Goal: Task Accomplishment & Management: Complete application form

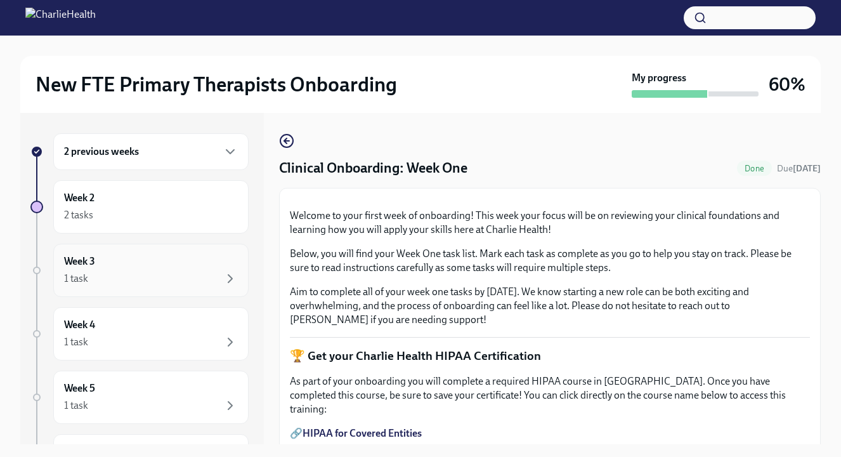
scroll to position [23, 0]
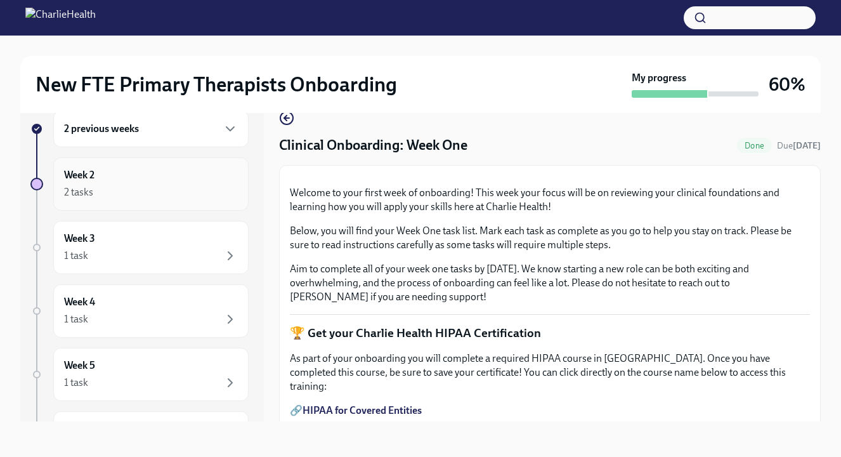
click at [150, 185] on div "2 tasks" at bounding box center [151, 192] width 174 height 15
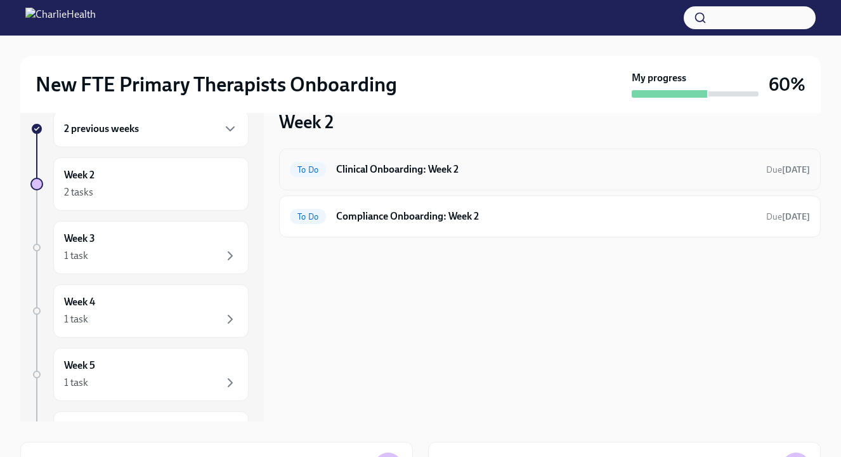
click at [422, 182] on div "To Do Clinical Onboarding: Week 2 Due [DATE]" at bounding box center [550, 169] width 542 height 42
click at [413, 169] on h6 "Clinical Onboarding: Week 2" at bounding box center [546, 169] width 420 height 14
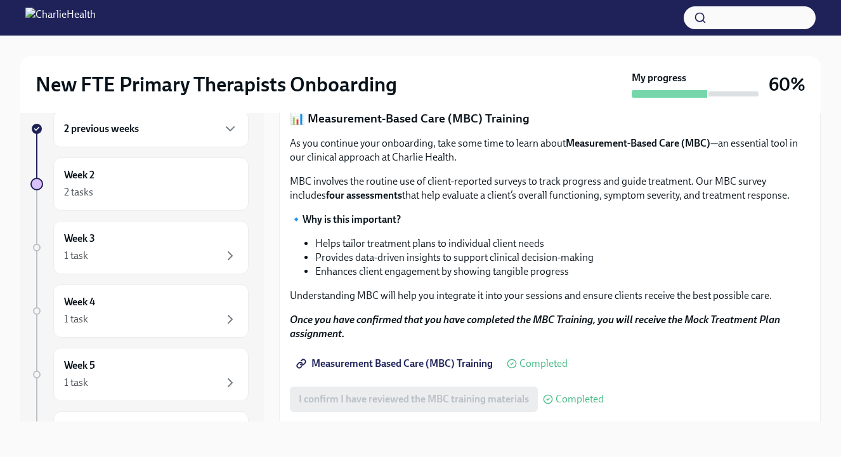
scroll to position [458, 0]
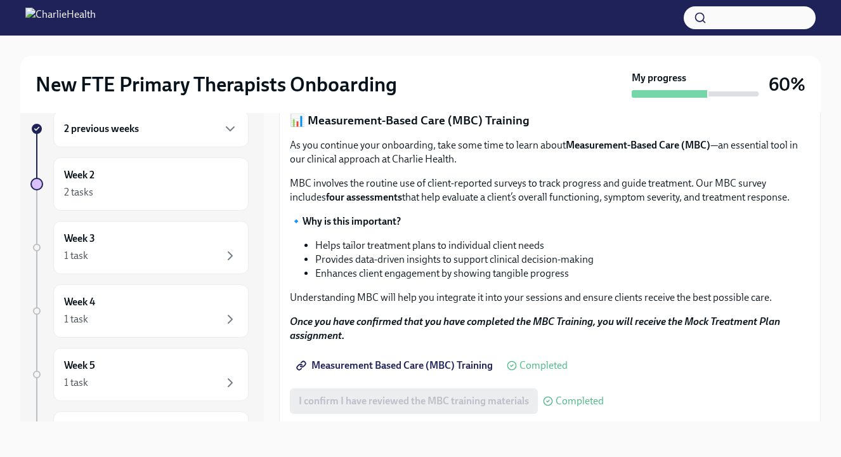
click at [417, 91] on button "I confirm I have completed ALL assigned courses" at bounding box center [405, 78] width 231 height 25
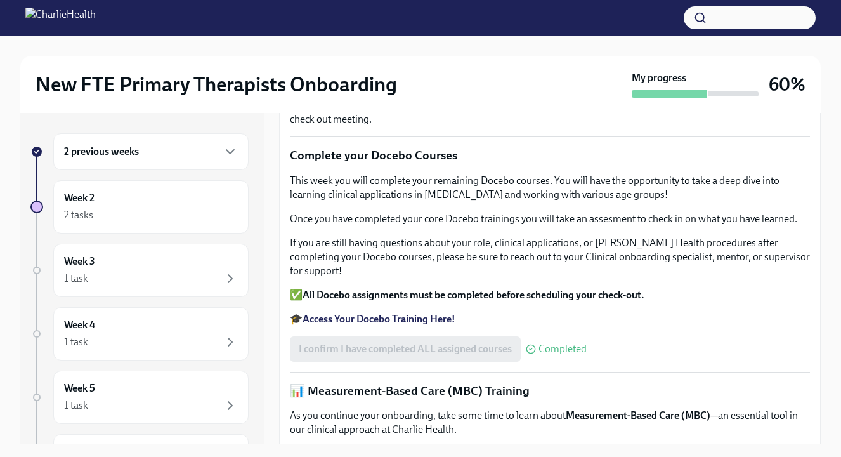
scroll to position [0, 0]
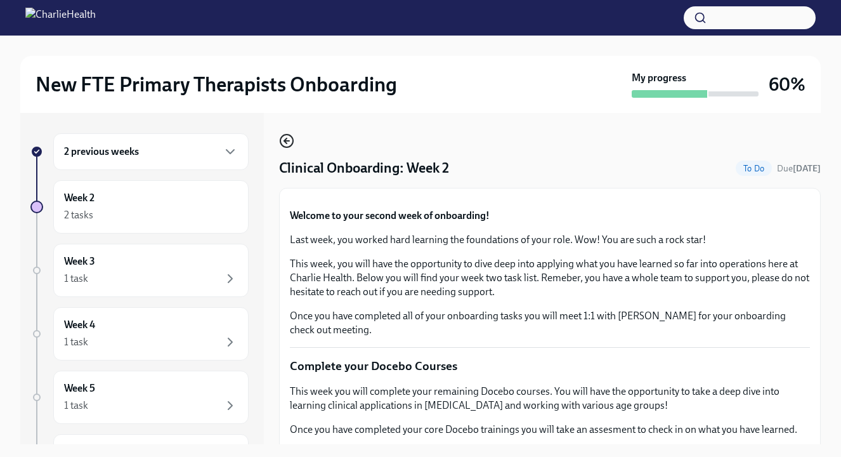
click at [288, 136] on icon "button" at bounding box center [286, 140] width 15 height 15
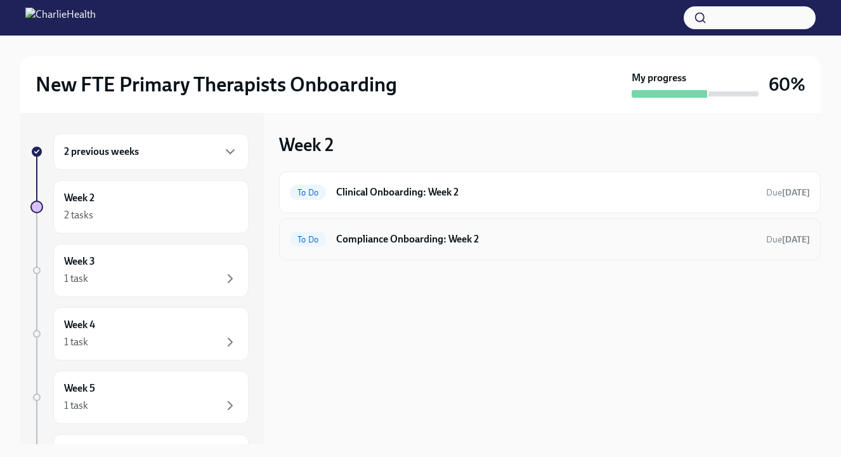
click at [381, 243] on h6 "Compliance Onboarding: Week 2" at bounding box center [546, 239] width 420 height 14
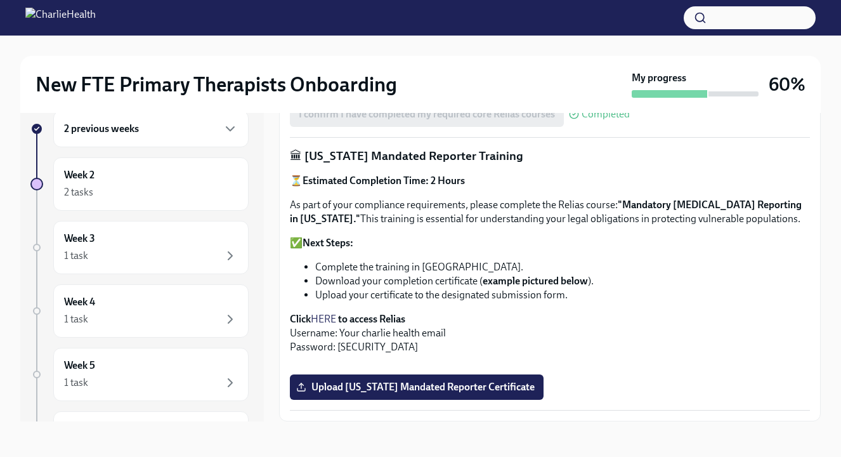
scroll to position [637, 0]
click at [326, 313] on link "HERE" at bounding box center [323, 319] width 25 height 12
click at [416, 386] on span "Upload [US_STATE] Mandated Reporter Certificate" at bounding box center [417, 386] width 236 height 13
click at [0, 0] on input "Upload [US_STATE] Mandated Reporter Certificate" at bounding box center [0, 0] width 0 height 0
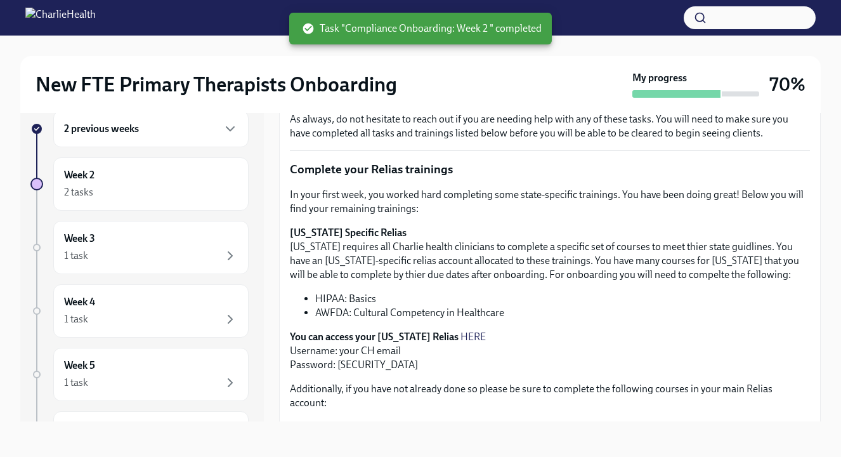
scroll to position [0, 0]
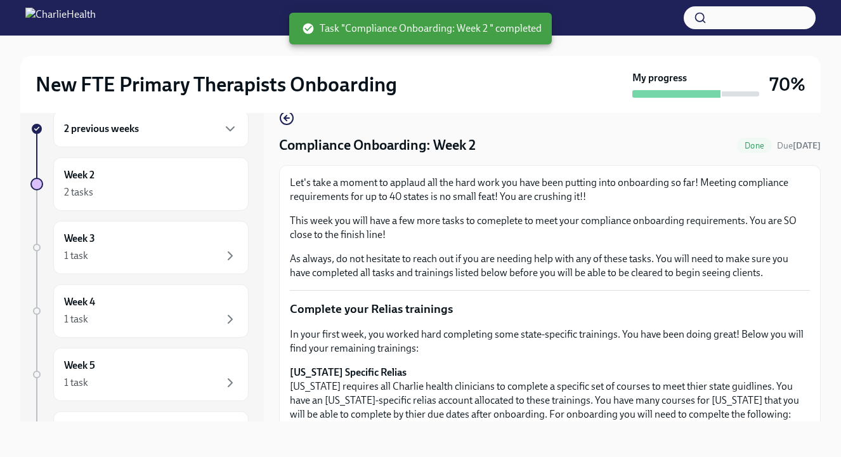
click at [289, 122] on icon "button" at bounding box center [286, 117] width 15 height 15
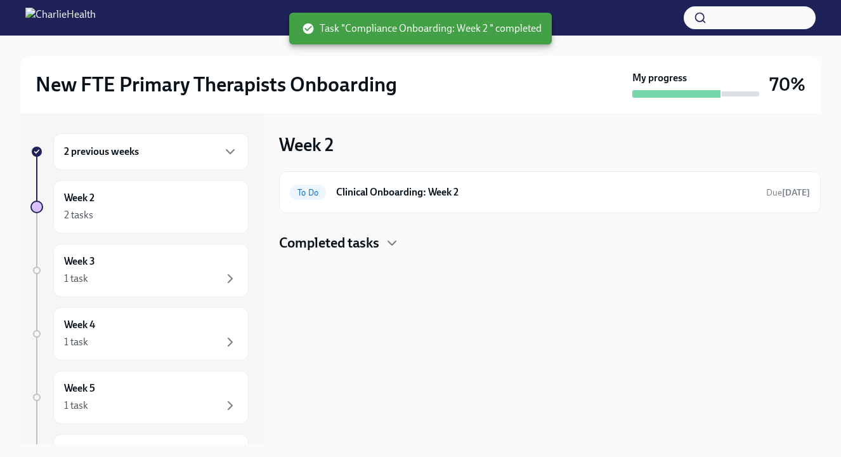
click at [303, 249] on h4 "Completed tasks" at bounding box center [329, 242] width 100 height 19
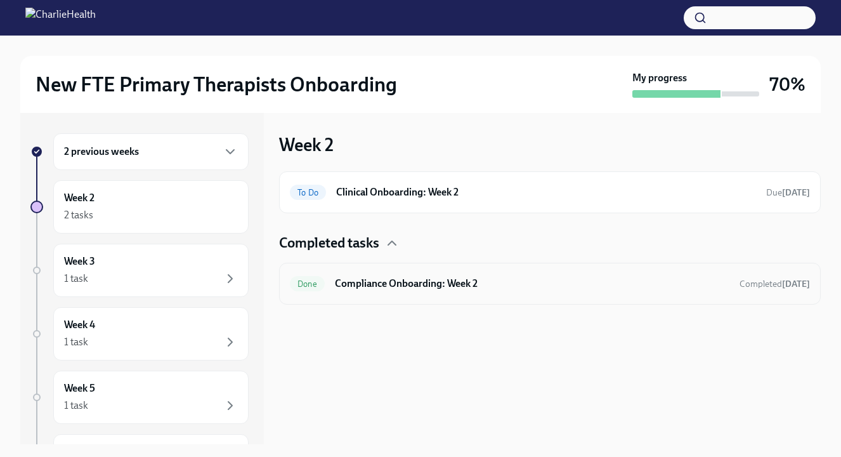
click at [355, 285] on h6 "Compliance Onboarding: Week 2" at bounding box center [532, 283] width 394 height 14
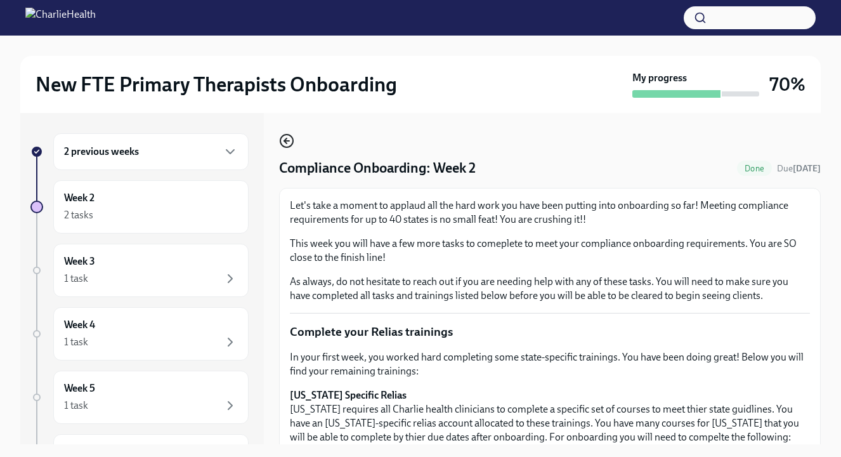
click at [287, 147] on circle "button" at bounding box center [286, 140] width 13 height 13
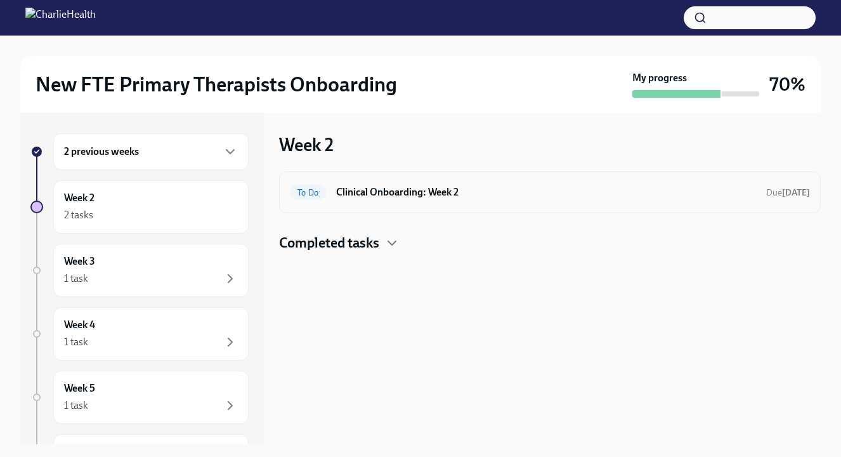
click at [385, 203] on div "To Do Clinical Onboarding: Week 2 Due [DATE]" at bounding box center [550, 192] width 542 height 42
click at [379, 192] on h6 "Clinical Onboarding: Week 2" at bounding box center [546, 192] width 420 height 14
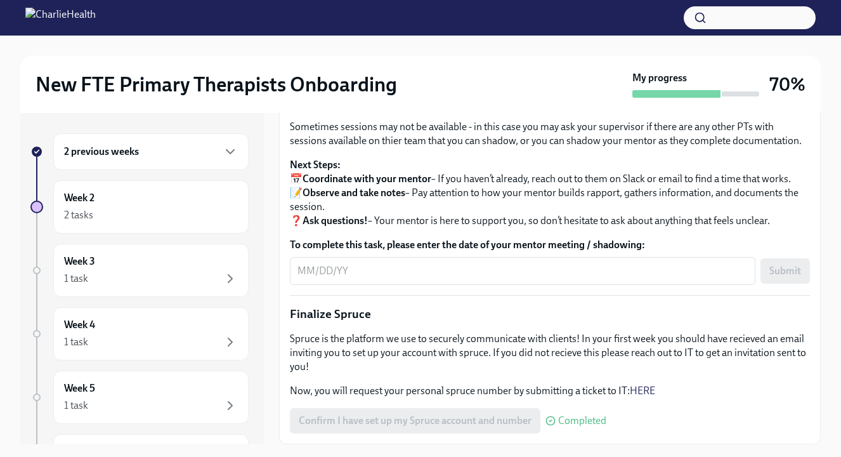
scroll to position [1392, 0]
